Goal: Task Accomplishment & Management: Manage account settings

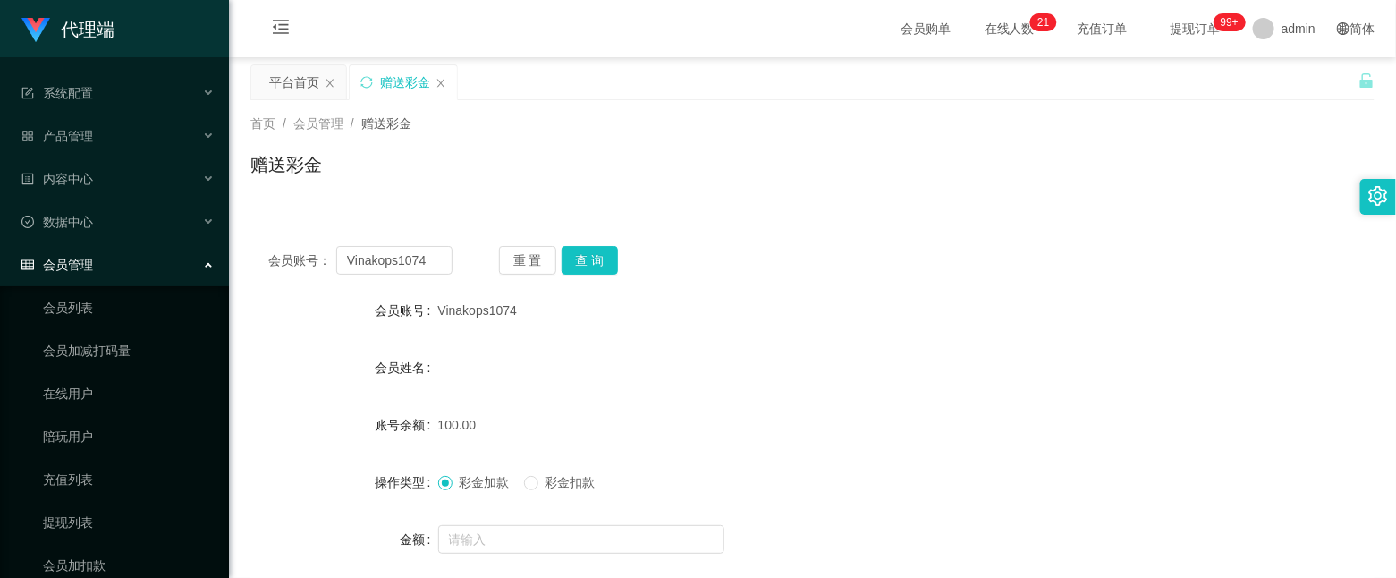
scroll to position [94, 0]
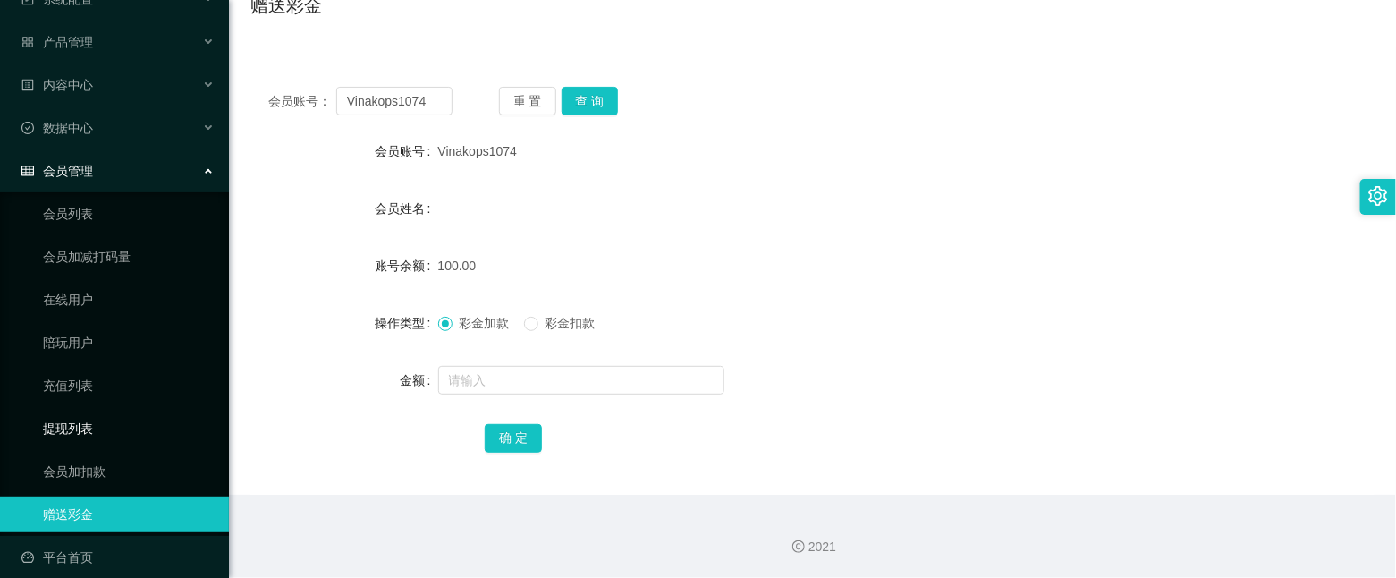
click at [60, 411] on link "提现列表" at bounding box center [129, 429] width 172 height 36
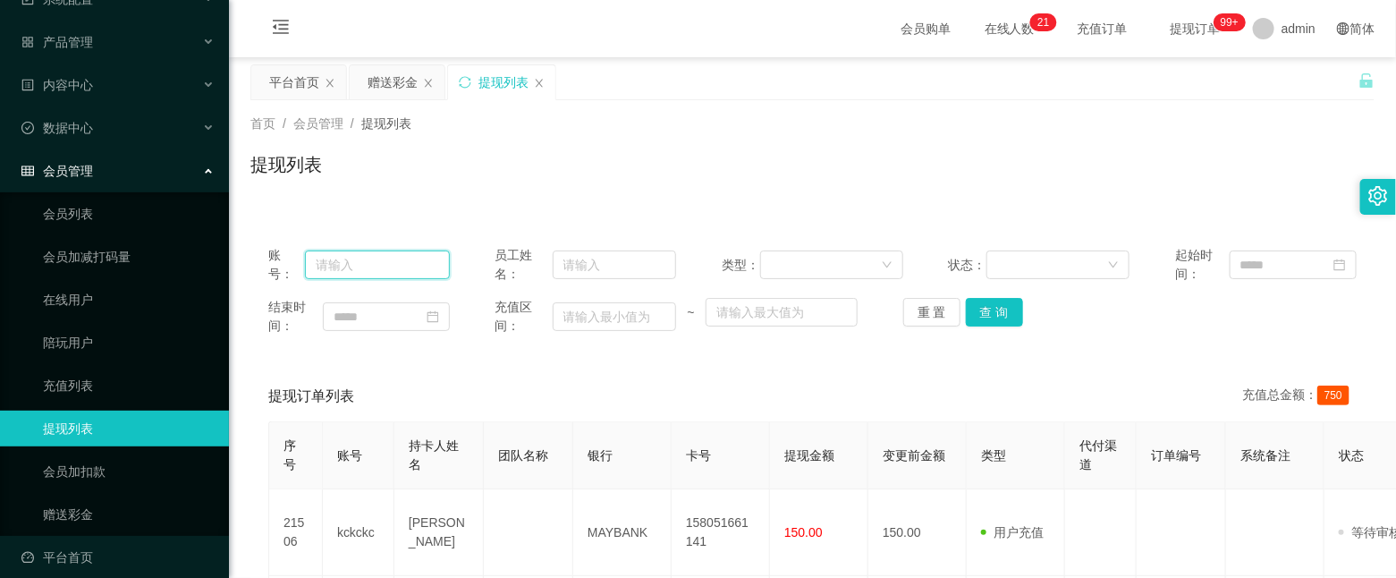
click at [374, 258] on input "text" at bounding box center [377, 264] width 144 height 29
paste input "kckckc"
type input "kckckc"
click at [982, 312] on button "查 询" at bounding box center [994, 312] width 57 height 29
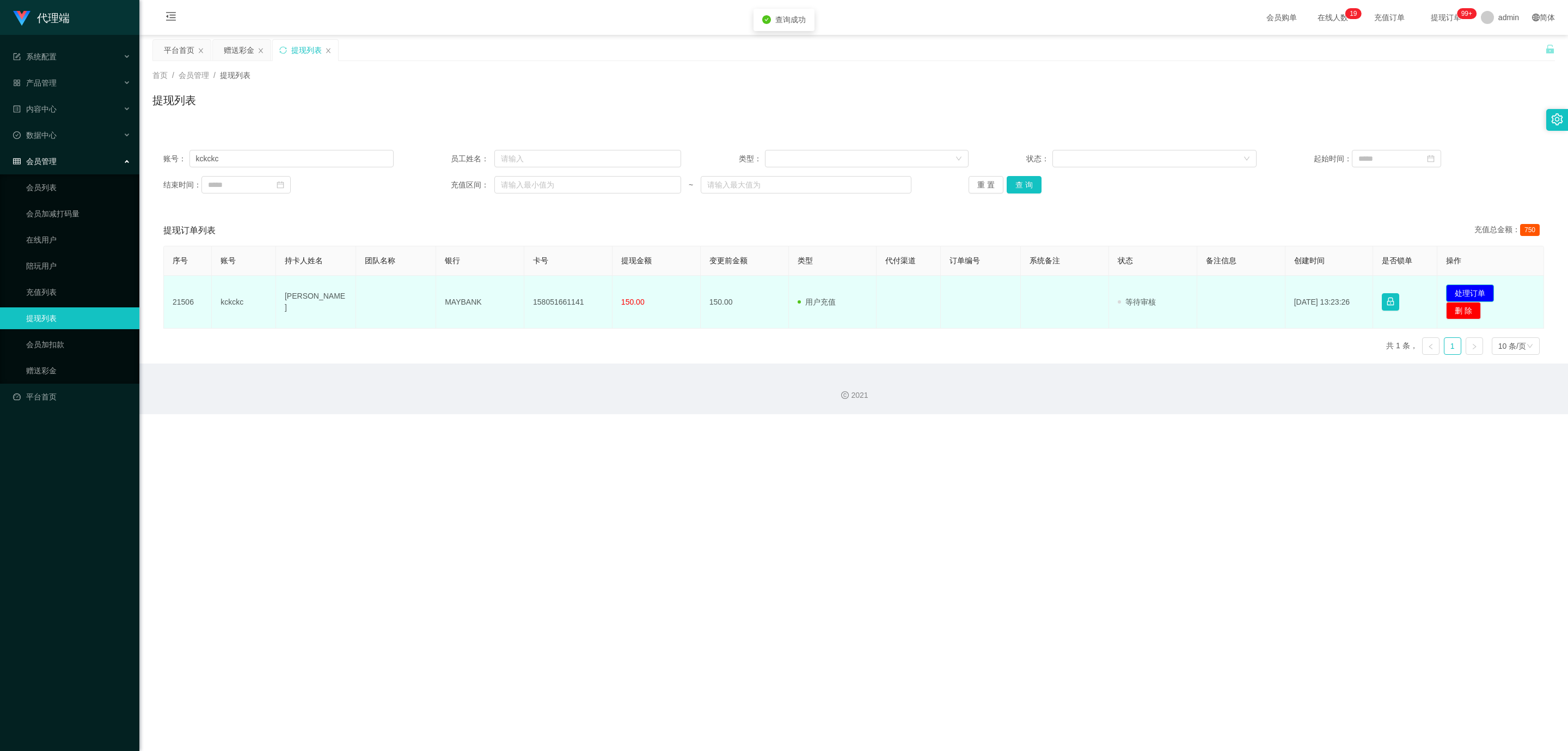
click at [849, 293] on button "处理订单" at bounding box center [1470, 293] width 48 height 18
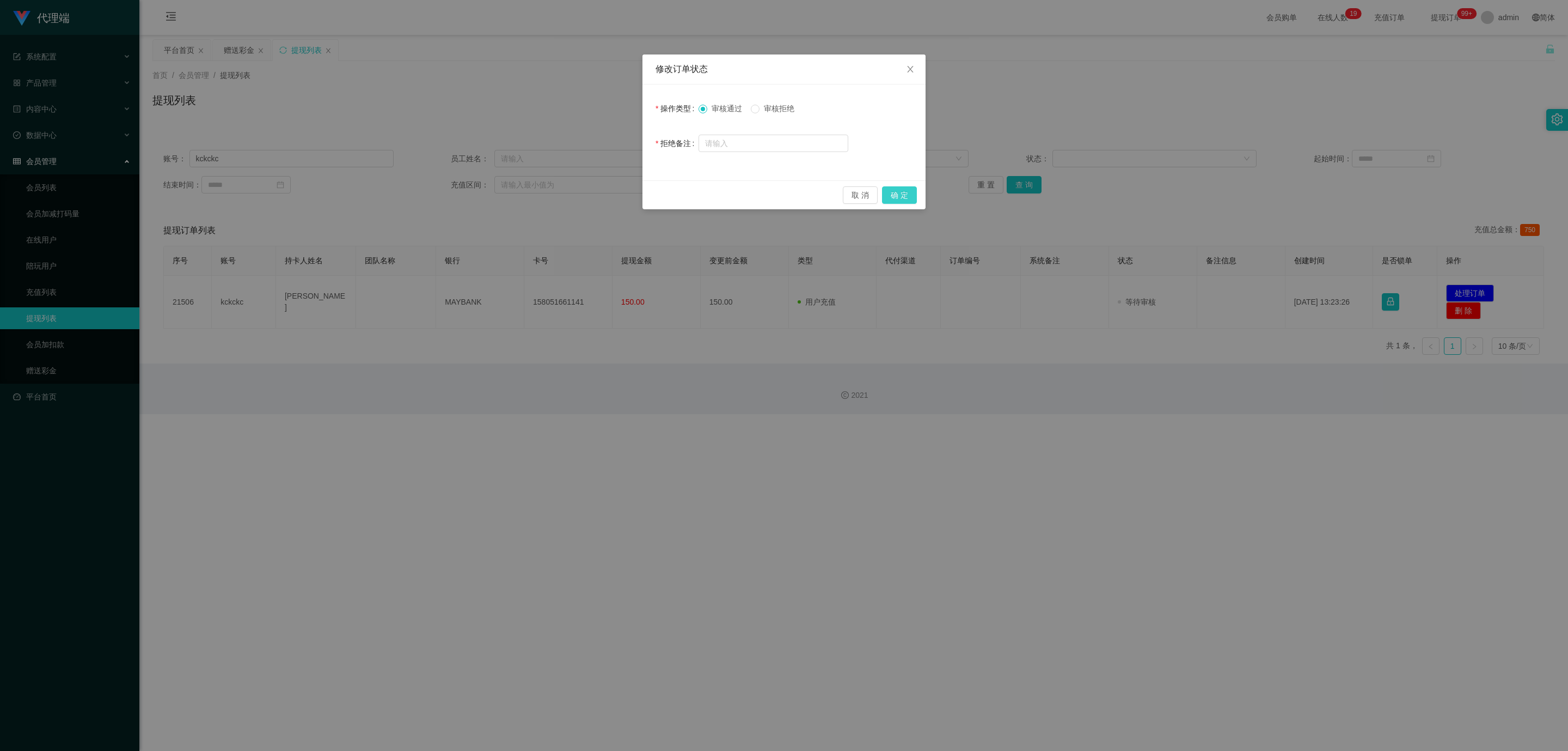
click at [849, 196] on button "确 定" at bounding box center [899, 195] width 35 height 18
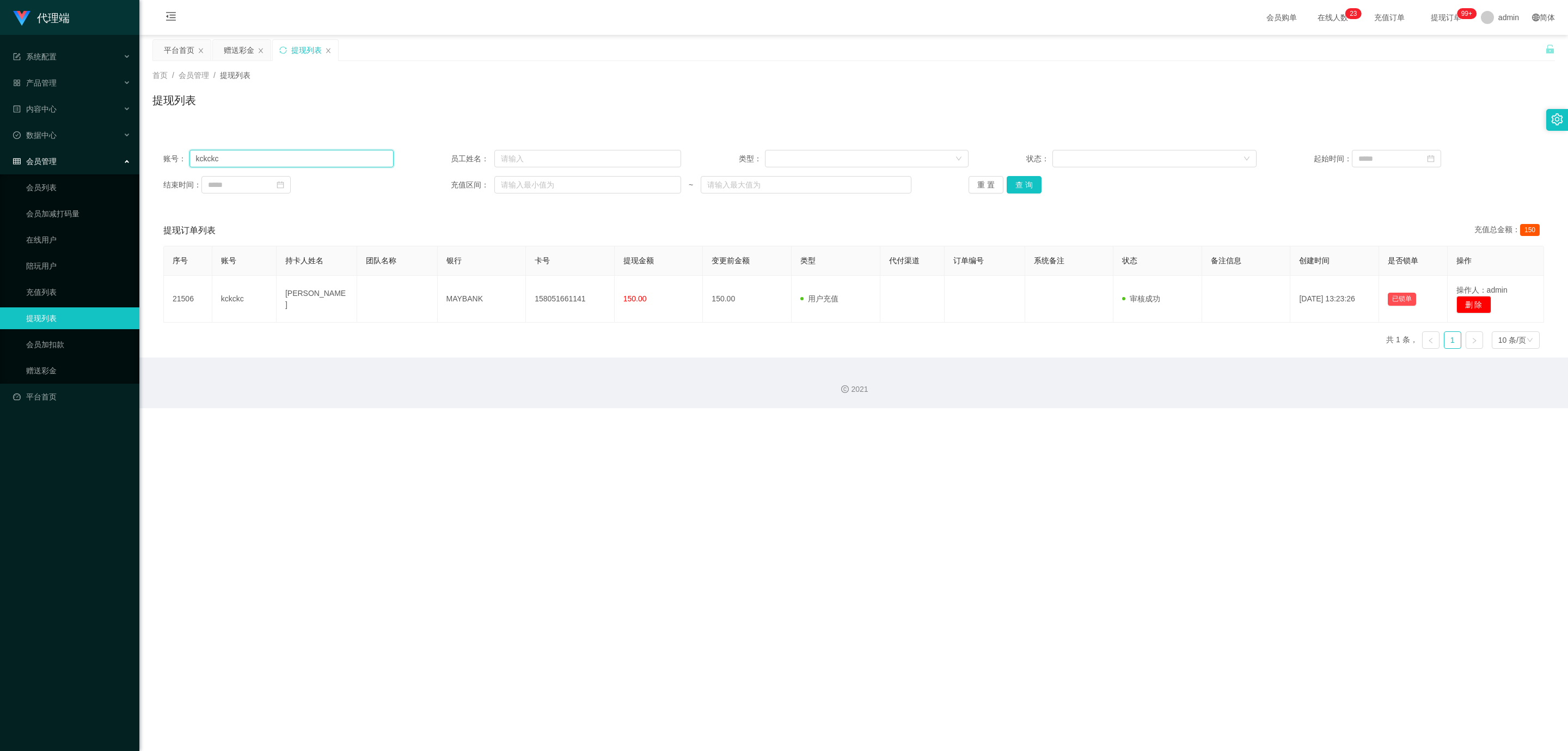
drag, startPoint x: 265, startPoint y: 157, endPoint x: 114, endPoint y: 147, distance: 151.3
click at [114, 147] on section "代理端 系统配置 产品管理 内容中心 数据中心 会员管理 会员列表 会员加减打码量 在线用户 陪玩用户 充值列表 提现列表 会员加扣款 赠送彩金 平台首页 保…" at bounding box center [784, 204] width 1568 height 408
paste input "Vinakops1074"
type input "Vinakops1074"
drag, startPoint x: 1014, startPoint y: 185, endPoint x: 1023, endPoint y: 197, distance: 15.0
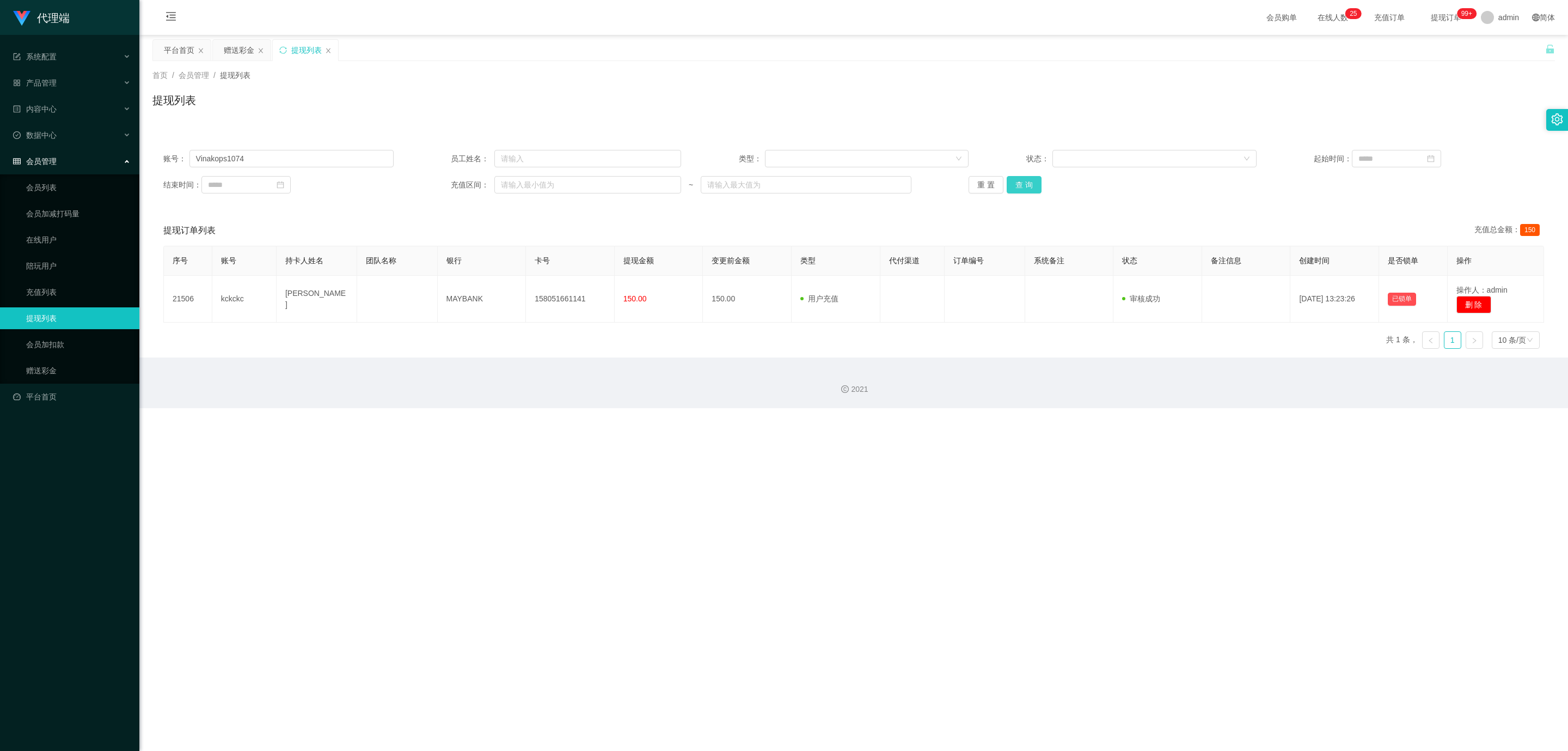
click at [849, 185] on button "查 询" at bounding box center [1024, 185] width 35 height 18
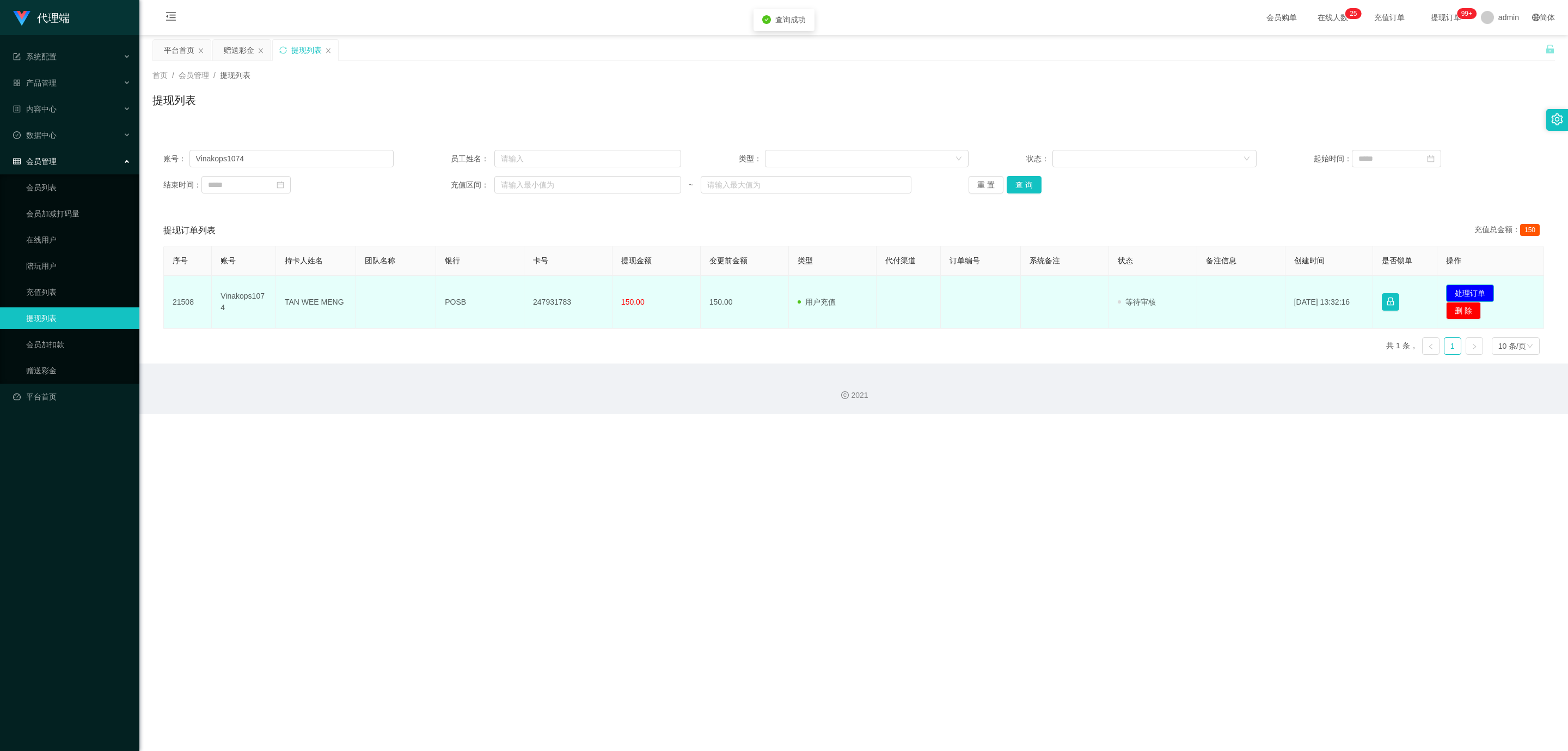
click at [849, 291] on button "处理订单" at bounding box center [1470, 293] width 48 height 18
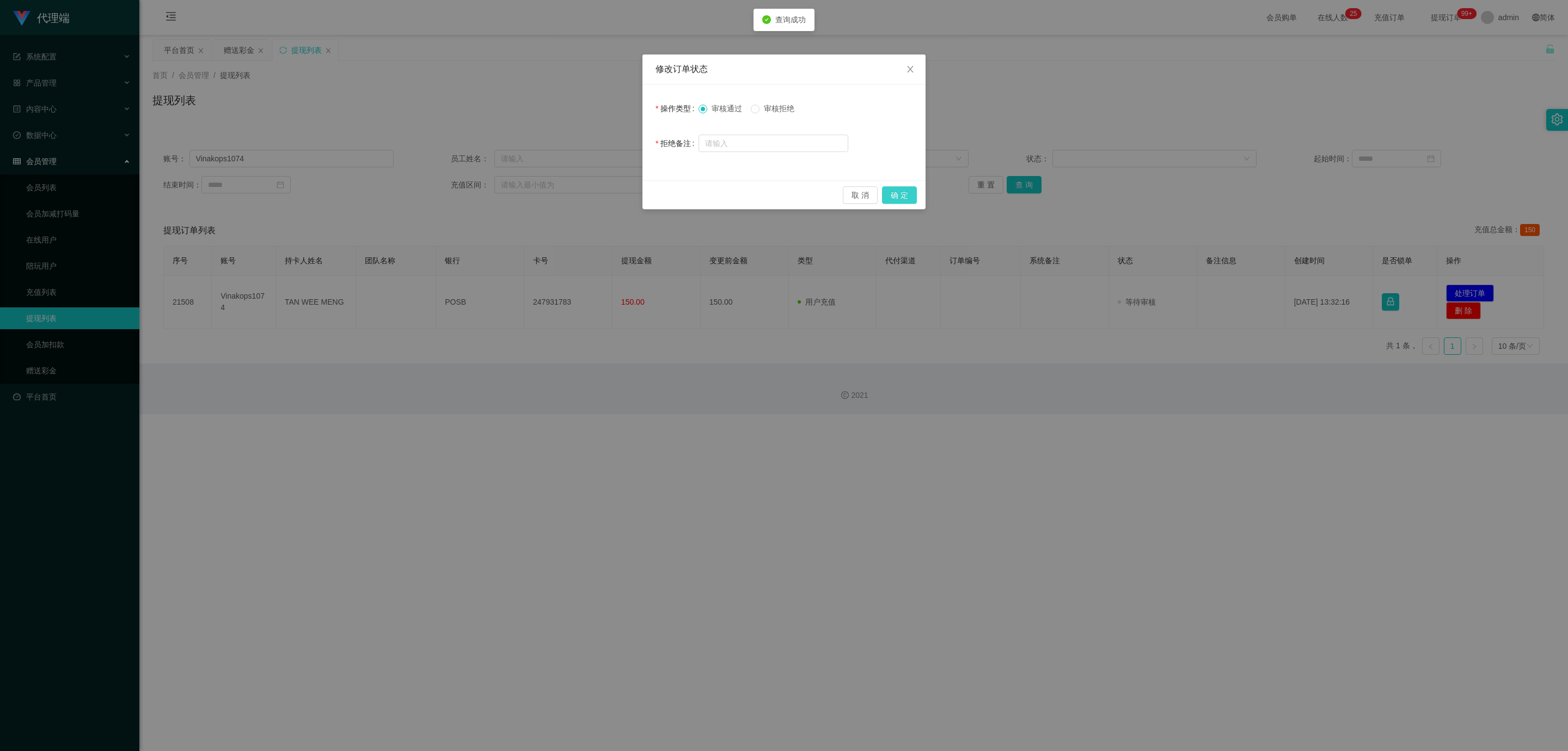
click at [849, 192] on button "确 定" at bounding box center [899, 195] width 35 height 18
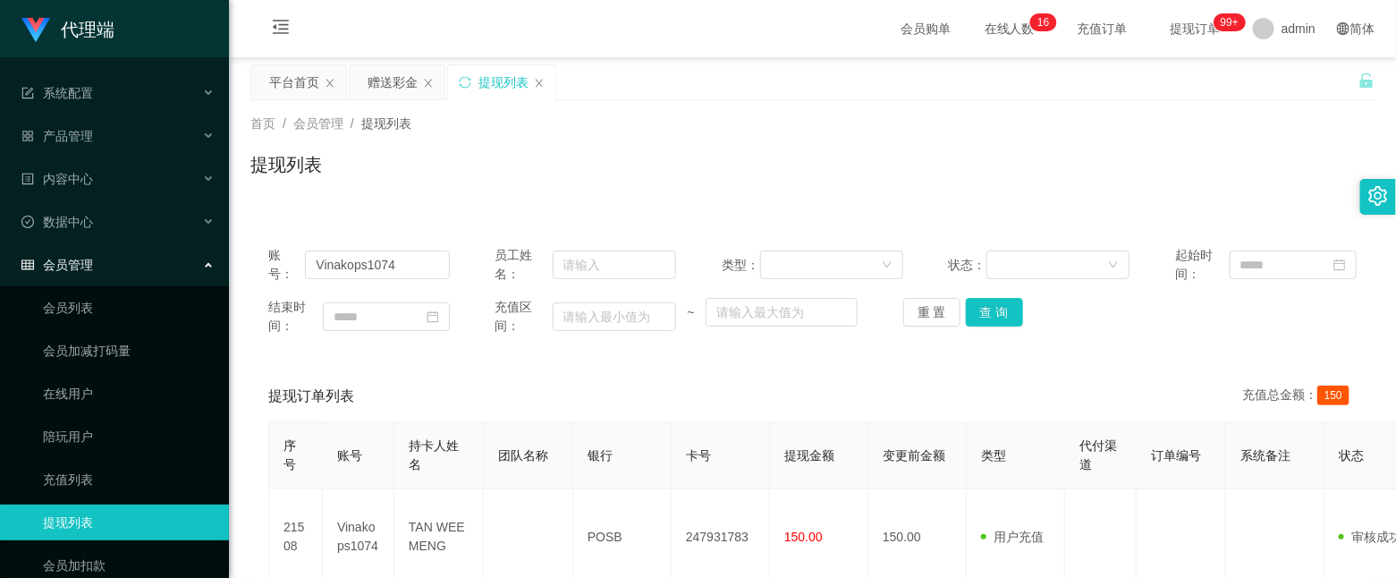
drag, startPoint x: 437, startPoint y: 24, endPoint x: 578, endPoint y: 1, distance: 142.3
click at [440, 24] on div "会员购单 在线人数 0 1 2 3 4 5 6 7 8 9 0 1 2 3 4 5 6 7 8 9 0 1 2 3 4 5 6 7 8 9 0 1 2 3 4…" at bounding box center [812, 29] width 1167 height 58
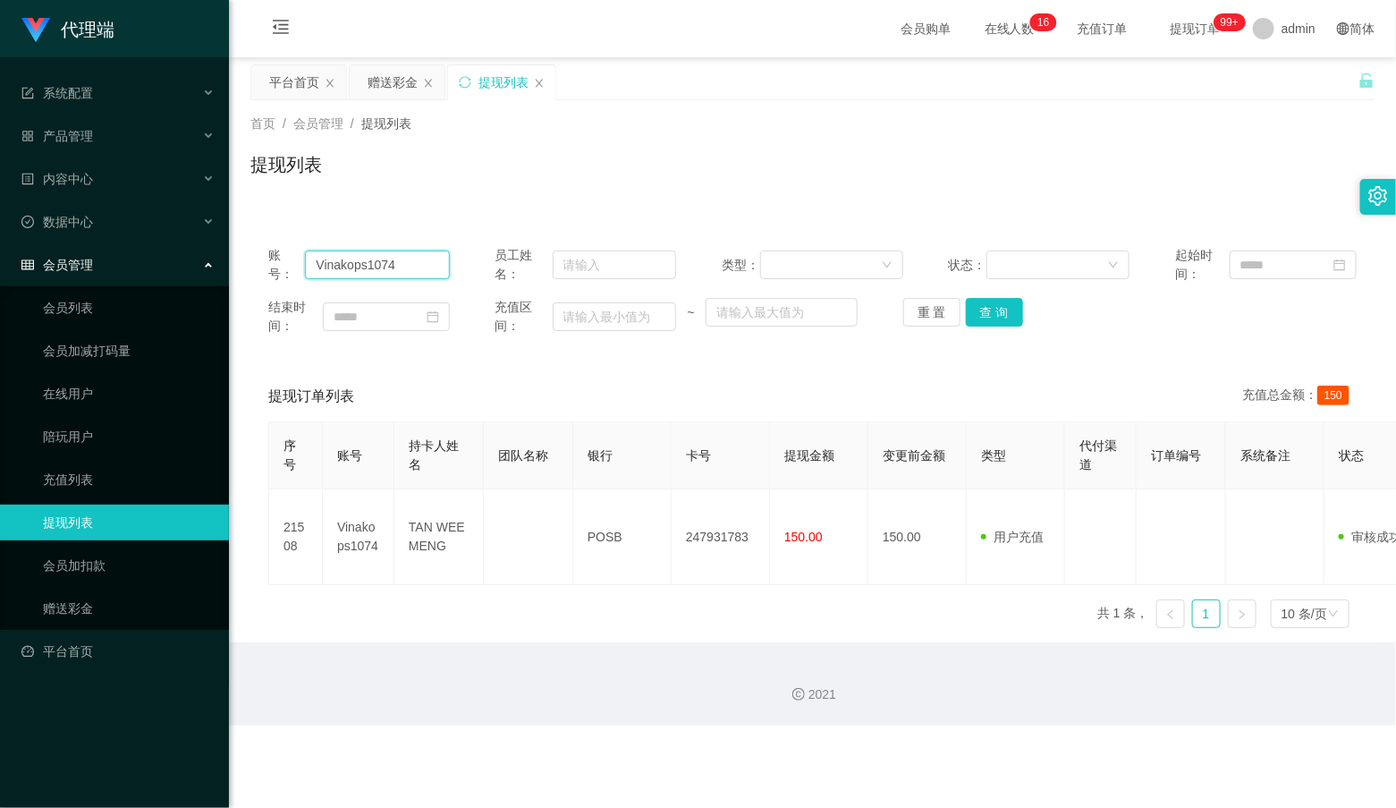
drag, startPoint x: 413, startPoint y: 267, endPoint x: 57, endPoint y: 239, distance: 357.1
click at [55, 242] on section "代理端 系统配置 产品管理 内容中心 数据中心 会员管理 会员列表 会员加减打码量 在线用户 陪玩用户 充值列表 提现列表 会员加扣款 赠送彩金 平台首页 保…" at bounding box center [698, 362] width 1396 height 725
paste input "Arav"
type input "Arav"
click at [994, 311] on button "查 询" at bounding box center [994, 312] width 57 height 29
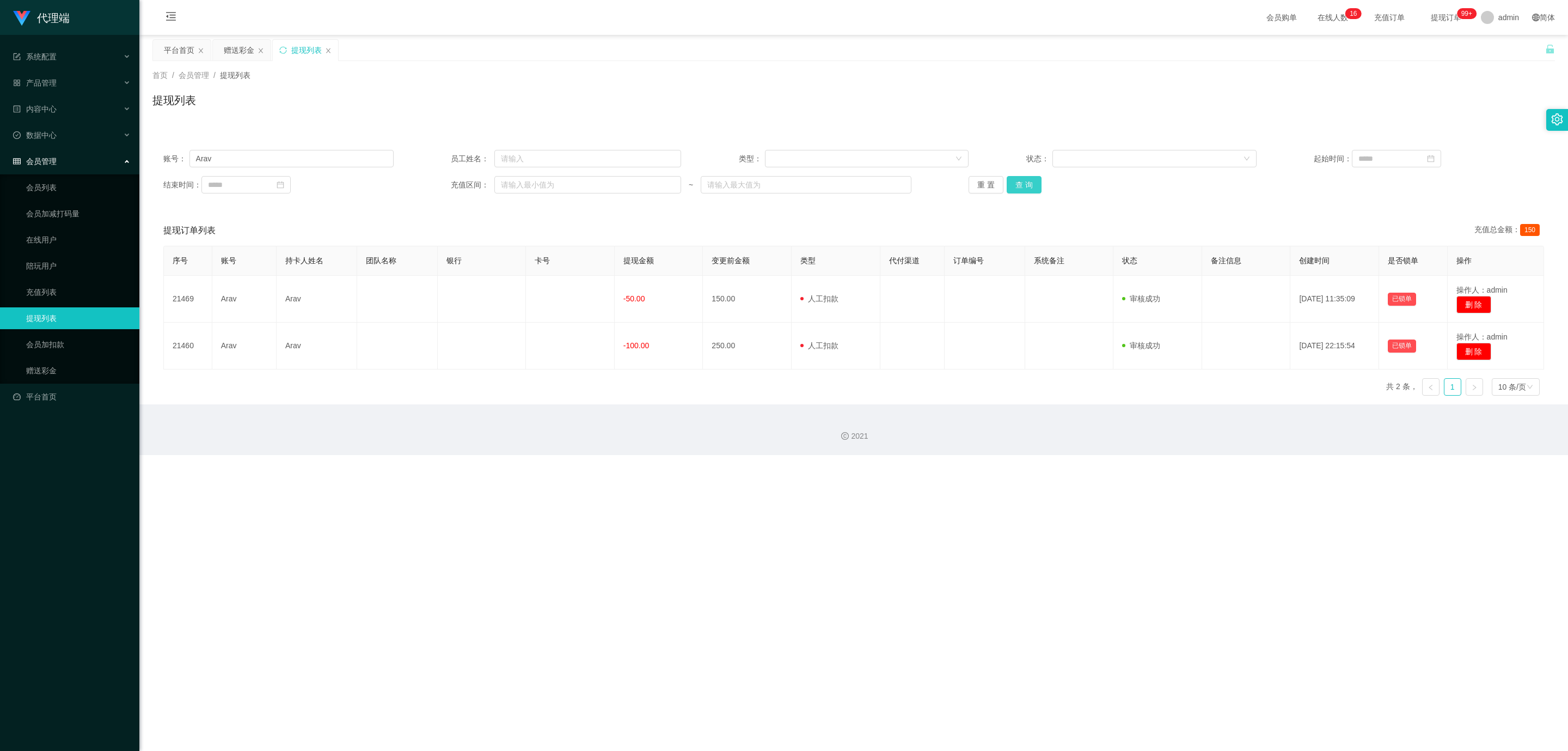
click at [849, 193] on button "查 询" at bounding box center [1024, 185] width 35 height 18
drag, startPoint x: 567, startPoint y: 79, endPoint x: 338, endPoint y: 152, distance: 240.4
click at [338, 152] on input "Arav" at bounding box center [291, 158] width 204 height 18
